Goal: Transaction & Acquisition: Obtain resource

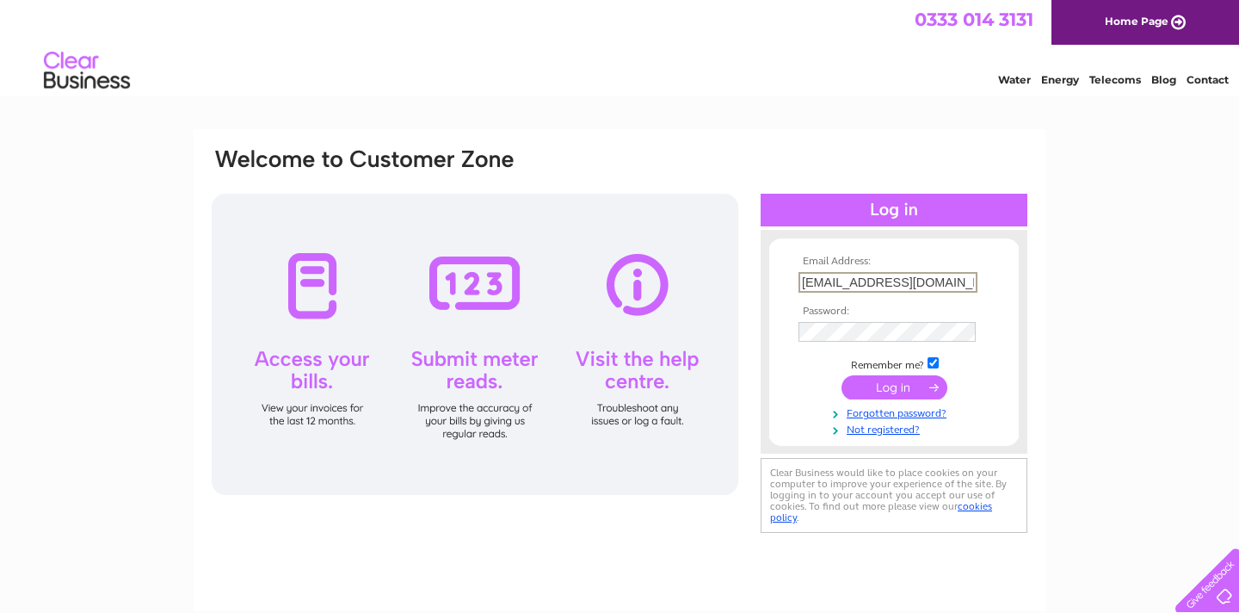
type input "kantha_siva@yahoo.co.uk"
click at [896, 398] on input "submit" at bounding box center [895, 387] width 106 height 24
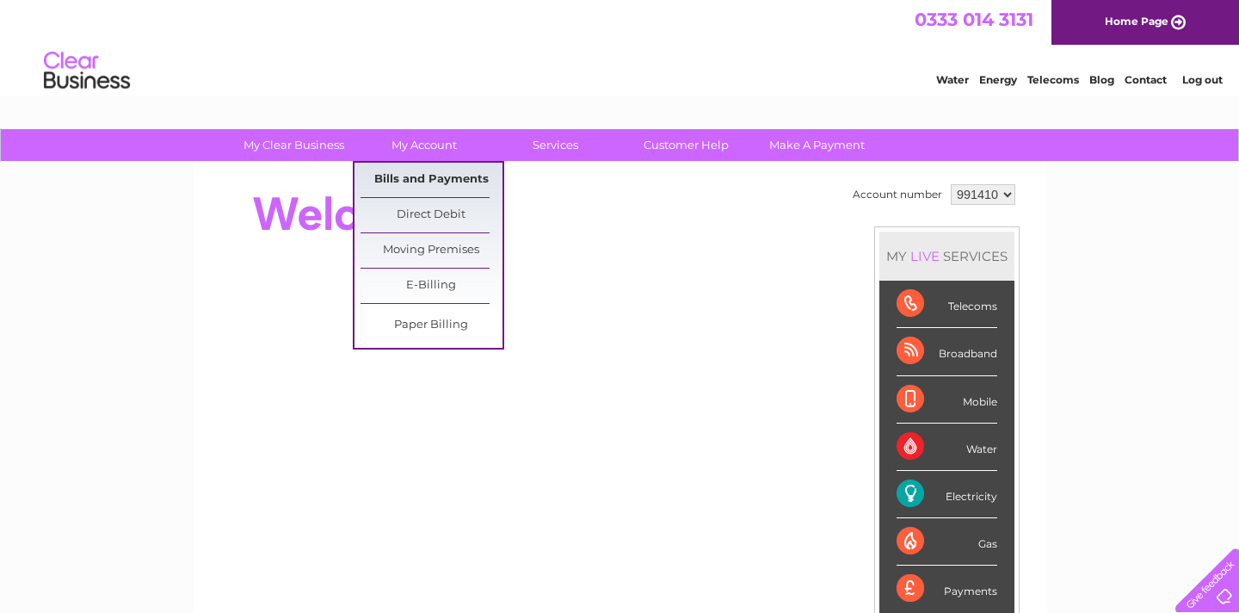
click at [445, 180] on link "Bills and Payments" at bounding box center [432, 180] width 142 height 34
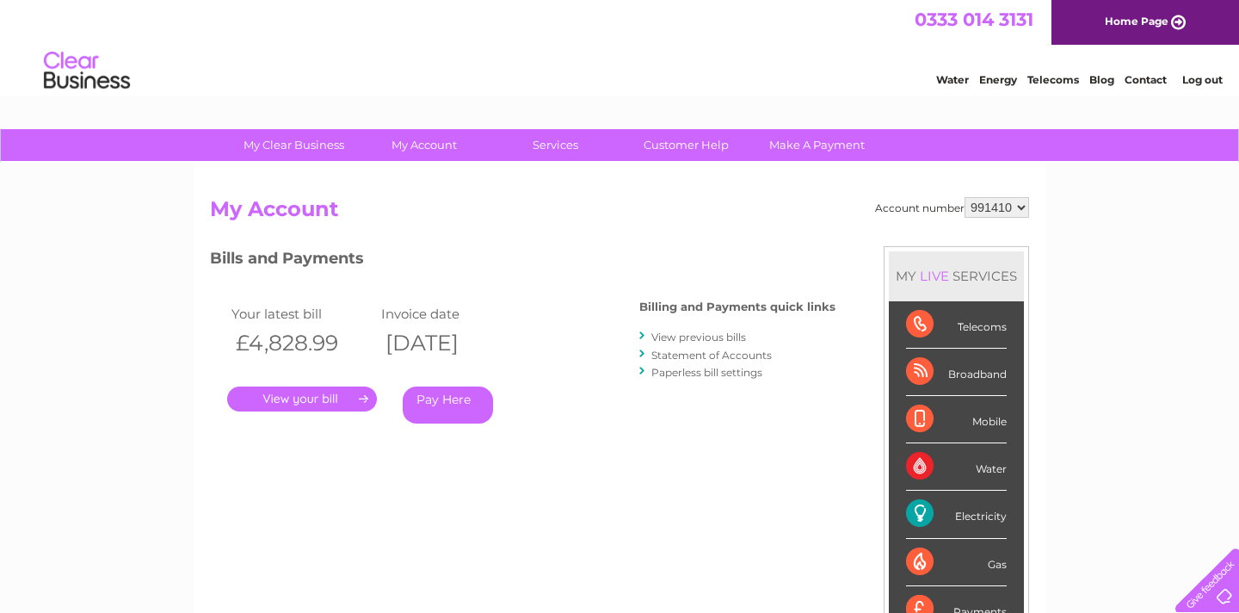
click at [312, 396] on link "." at bounding box center [302, 398] width 150 height 25
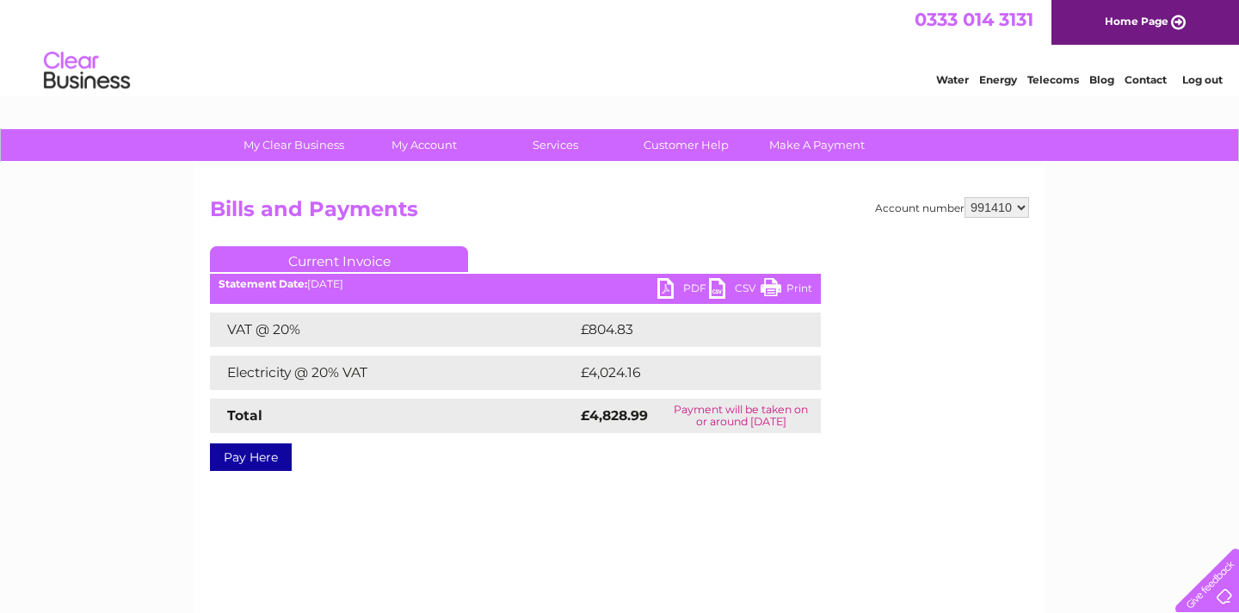
click at [691, 286] on link "PDF" at bounding box center [684, 290] width 52 height 25
click at [692, 287] on link "PDF" at bounding box center [684, 290] width 52 height 25
click at [671, 292] on link "PDF" at bounding box center [684, 290] width 52 height 25
click at [695, 291] on link "PDF" at bounding box center [684, 290] width 52 height 25
click at [686, 287] on link "PDF" at bounding box center [684, 290] width 52 height 25
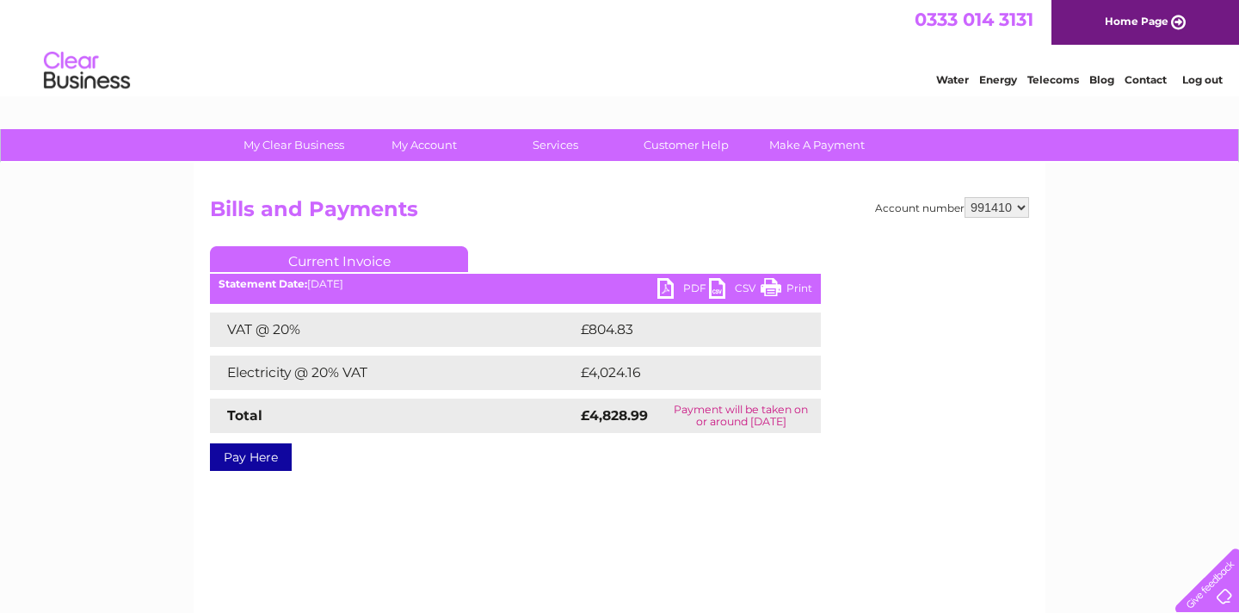
click at [673, 292] on link "PDF" at bounding box center [684, 290] width 52 height 25
